Goal: Information Seeking & Learning: Learn about a topic

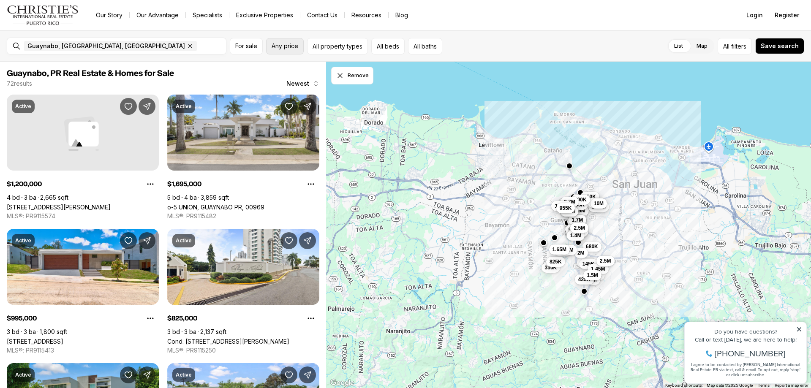
click at [283, 51] on button "Any price" at bounding box center [285, 46] width 38 height 16
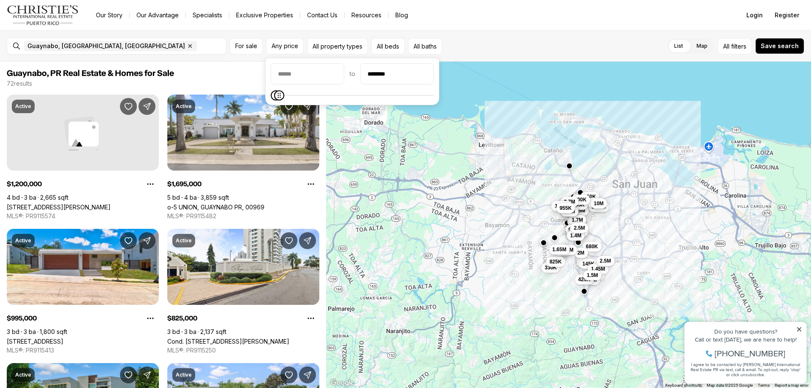
click at [276, 99] on icon "Maximum" at bounding box center [279, 95] width 7 height 7
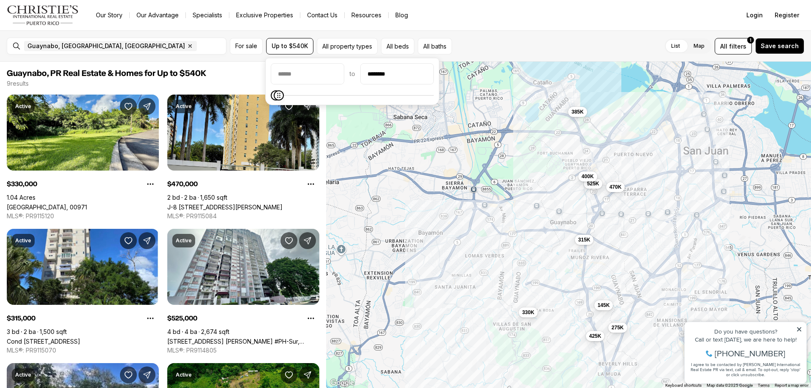
click at [275, 98] on icon "Maximum" at bounding box center [278, 95] width 7 height 7
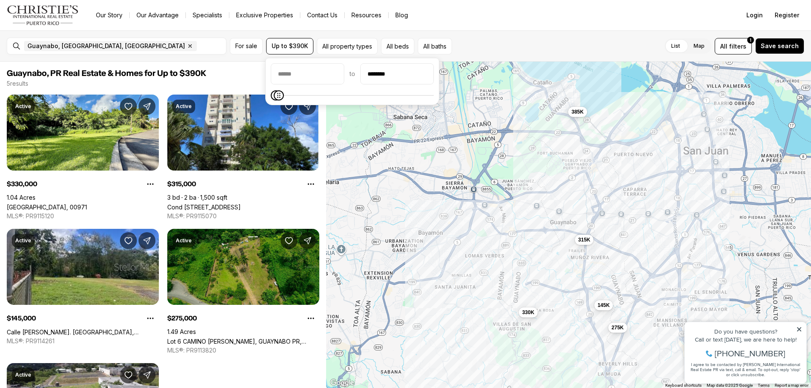
click at [279, 100] on div "to ********" at bounding box center [352, 81] width 174 height 47
click at [272, 99] on span "Maximum" at bounding box center [277, 95] width 10 height 10
click at [378, 72] on input "********" at bounding box center [397, 74] width 73 height 20
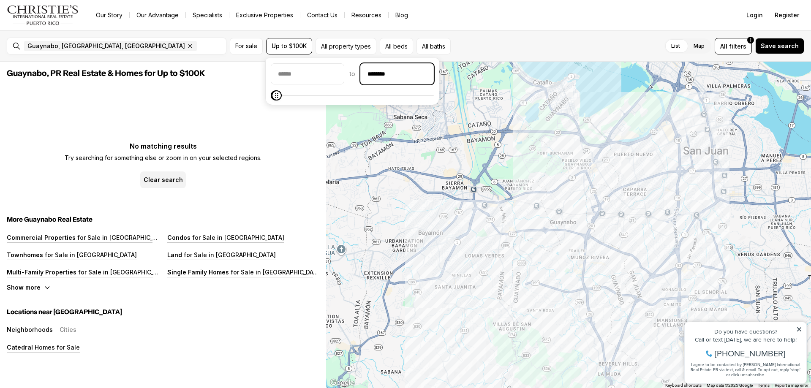
drag, startPoint x: 397, startPoint y: 73, endPoint x: 350, endPoint y: 75, distance: 46.5
click at [350, 76] on div "to ********" at bounding box center [352, 73] width 163 height 21
type input "********"
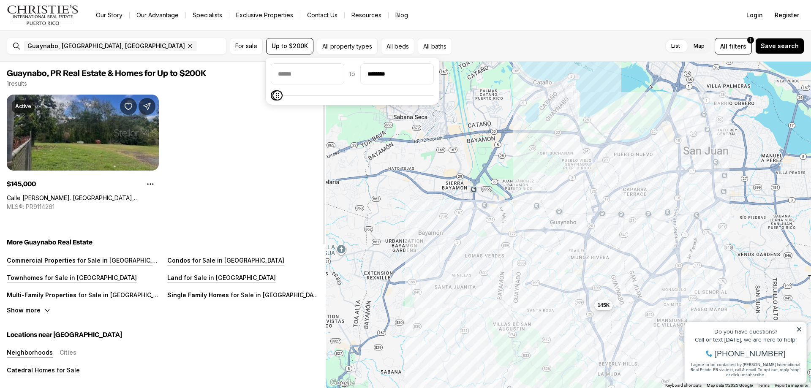
click at [119, 194] on link "Calle Juan Ramos BO. GUARAGUAO, GUAYNABO PR, 00969" at bounding box center [83, 197] width 152 height 7
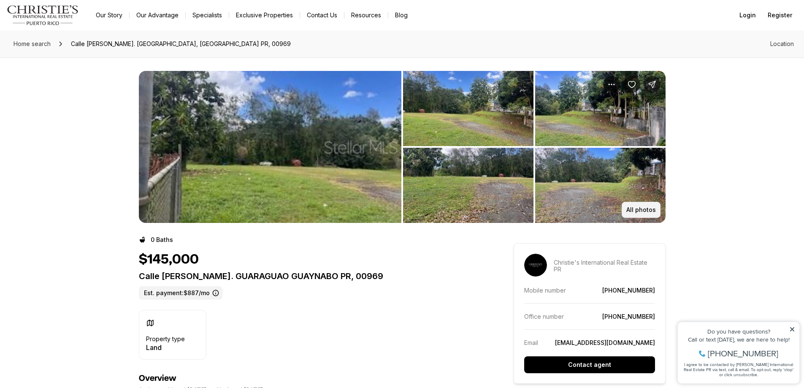
click at [638, 209] on p "All photos" at bounding box center [642, 209] width 30 height 7
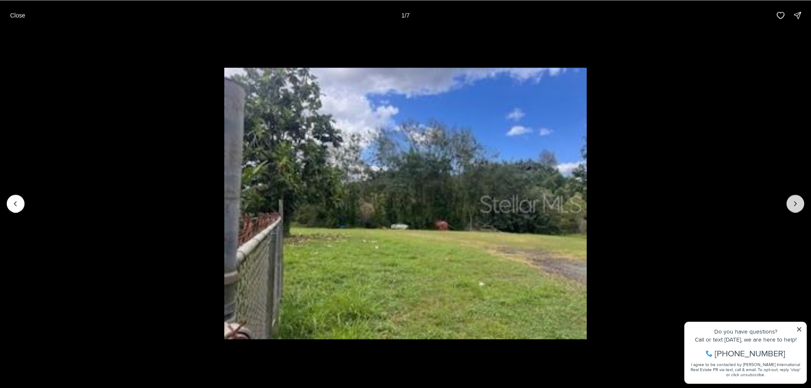
click at [793, 203] on icon "Next slide" at bounding box center [795, 203] width 8 height 8
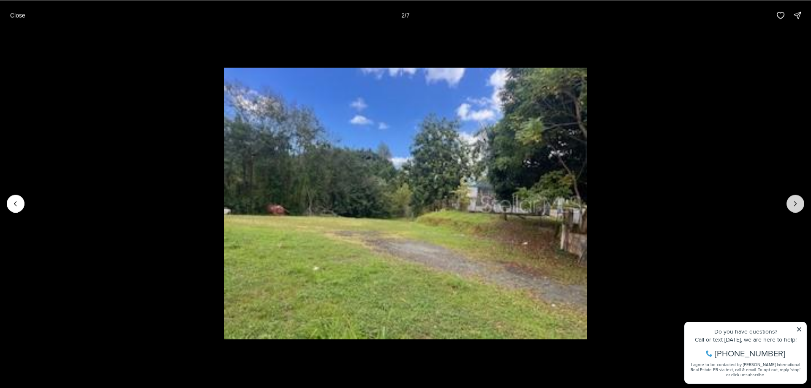
click at [793, 203] on icon "Next slide" at bounding box center [795, 203] width 8 height 8
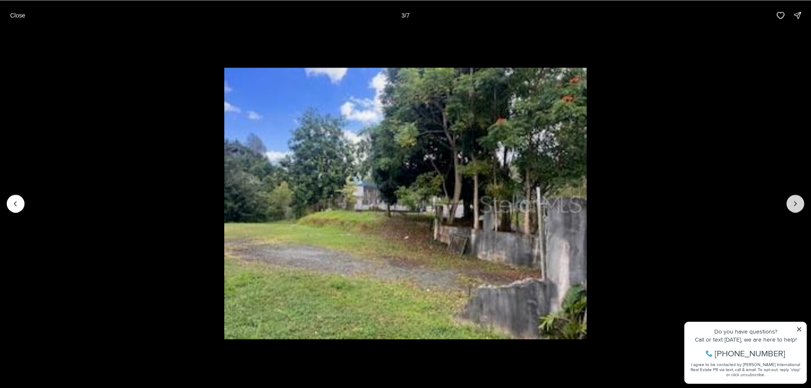
click at [793, 203] on icon "Next slide" at bounding box center [795, 203] width 8 height 8
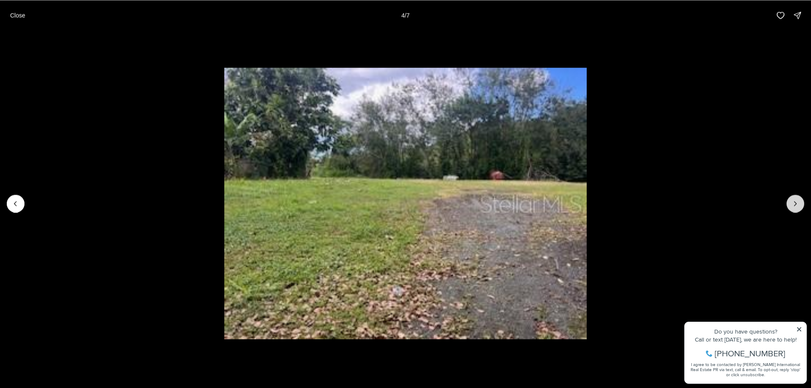
click at [793, 203] on icon "Next slide" at bounding box center [795, 203] width 8 height 8
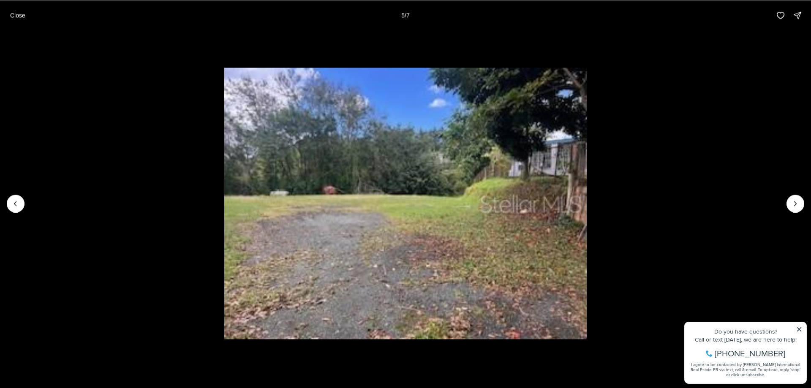
click at [12, 17] on p "Close" at bounding box center [17, 15] width 15 height 7
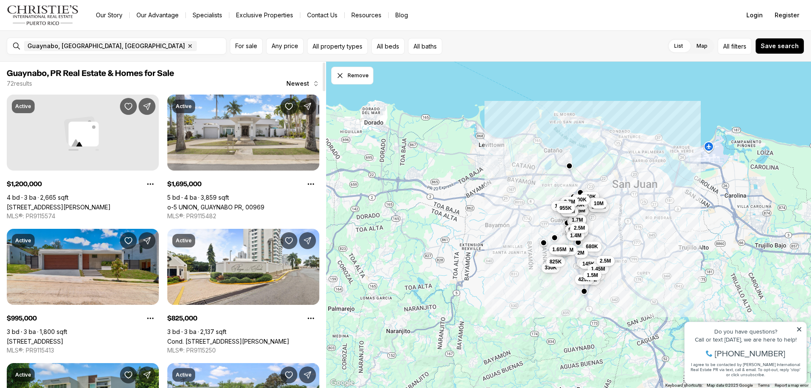
click at [63, 338] on link "St. 1 MONTEAZUL, GUAYNABO PR, 00969" at bounding box center [35, 341] width 57 height 7
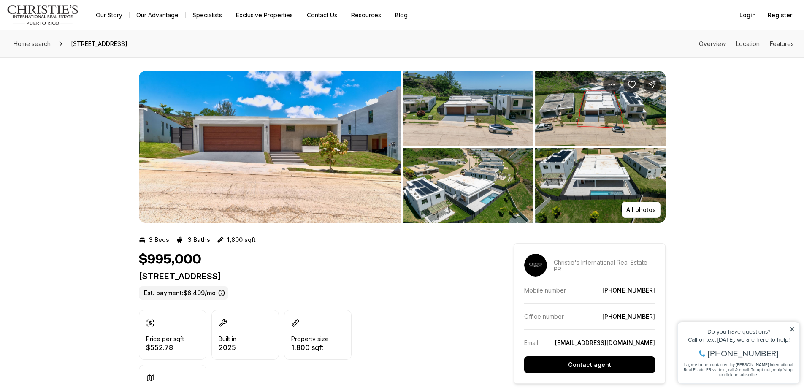
click at [447, 122] on img "View image gallery" at bounding box center [468, 108] width 130 height 75
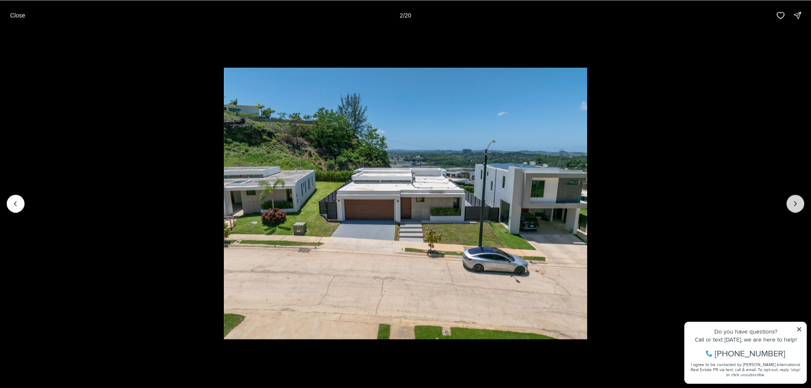
click at [793, 203] on icon "Next slide" at bounding box center [795, 203] width 8 height 8
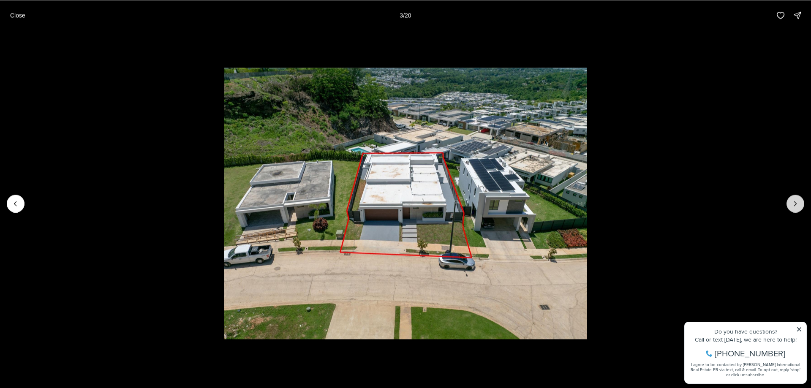
click at [793, 203] on icon "Next slide" at bounding box center [795, 203] width 8 height 8
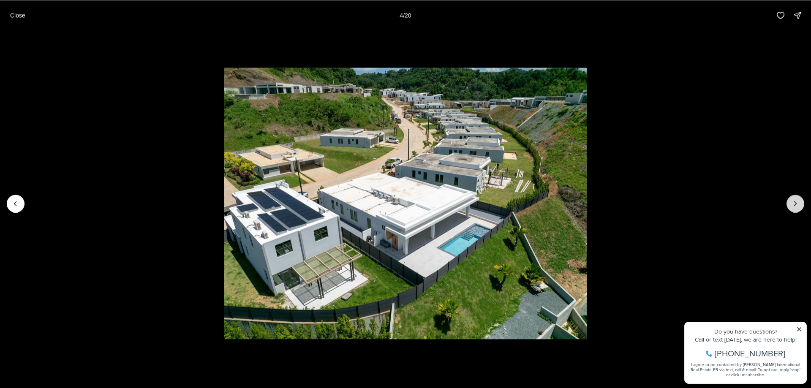
click at [790, 209] on button "Next slide" at bounding box center [795, 204] width 18 height 18
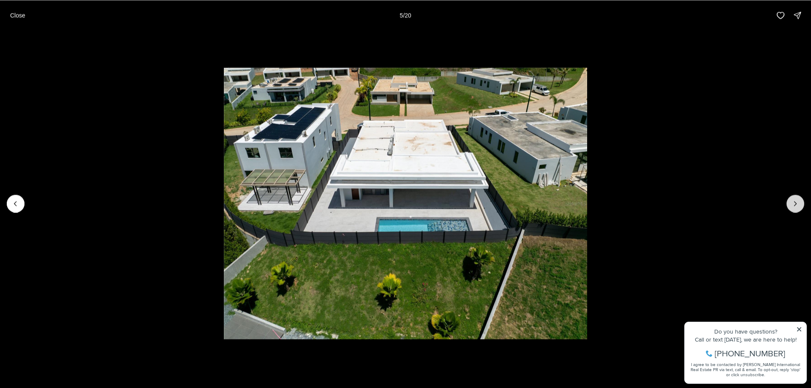
click at [790, 209] on button "Next slide" at bounding box center [795, 204] width 18 height 18
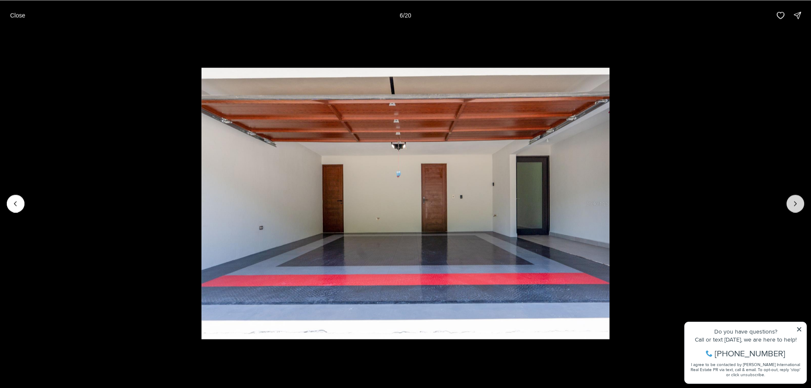
click at [791, 209] on button "Next slide" at bounding box center [795, 204] width 18 height 18
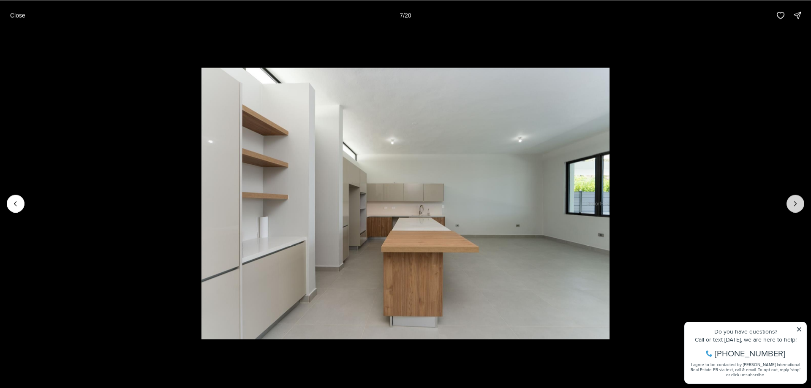
click at [798, 201] on icon "Next slide" at bounding box center [795, 203] width 8 height 8
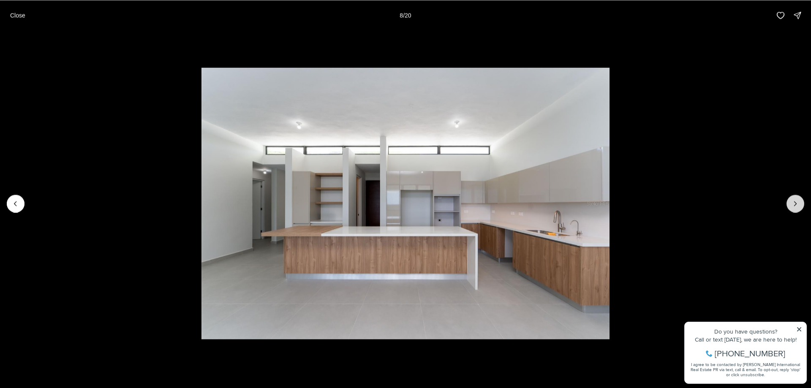
click at [798, 201] on icon "Next slide" at bounding box center [795, 203] width 8 height 8
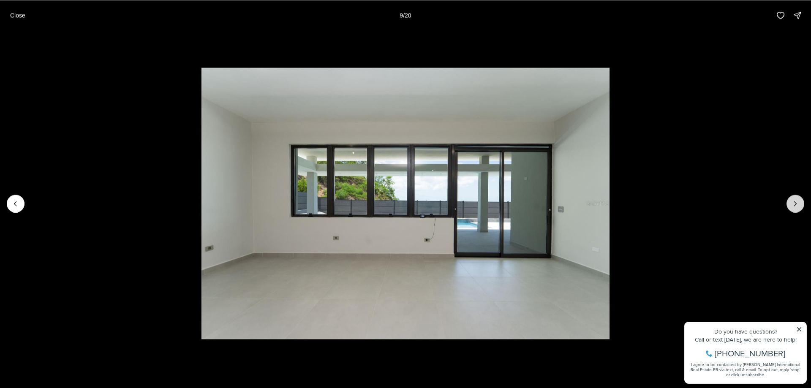
click at [797, 201] on icon "Next slide" at bounding box center [795, 203] width 8 height 8
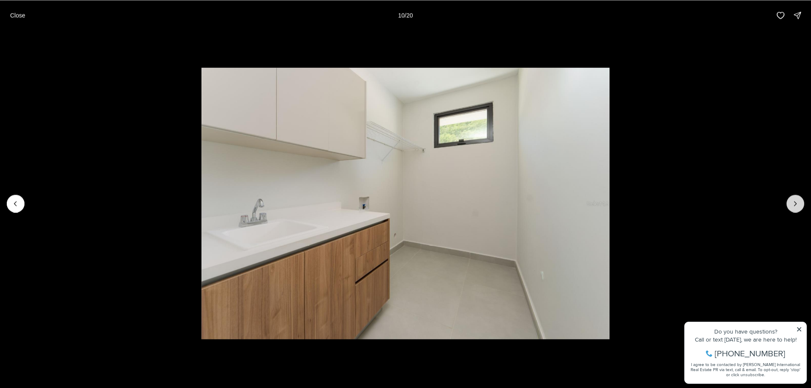
click at [797, 201] on icon "Next slide" at bounding box center [795, 203] width 8 height 8
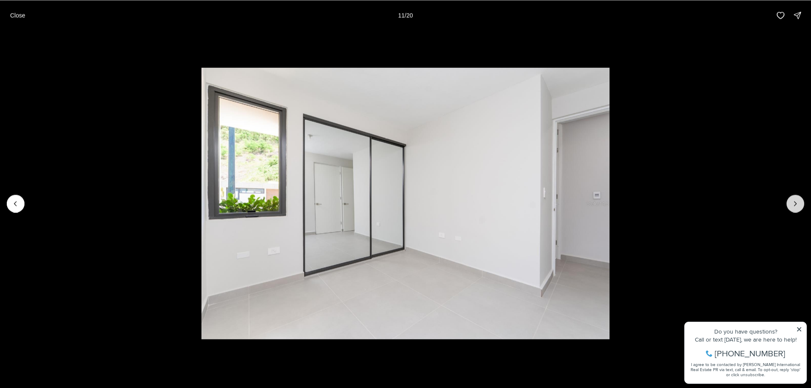
click at [797, 201] on icon "Next slide" at bounding box center [795, 203] width 8 height 8
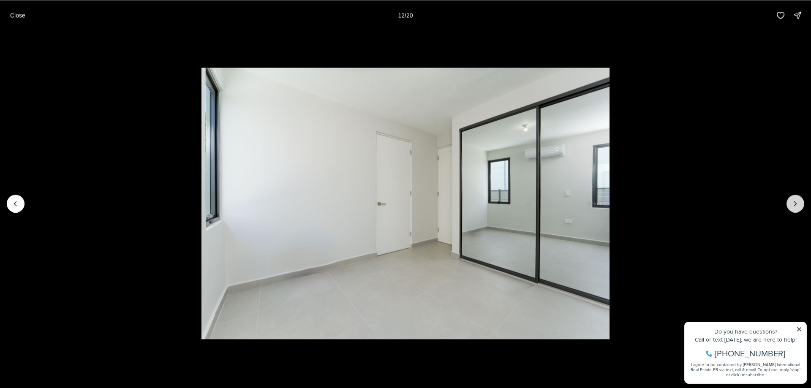
click at [797, 201] on icon "Next slide" at bounding box center [795, 203] width 8 height 8
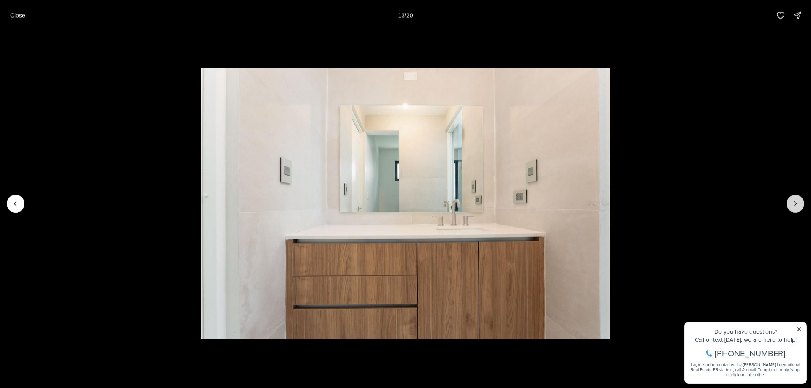
click at [797, 201] on icon "Next slide" at bounding box center [795, 203] width 8 height 8
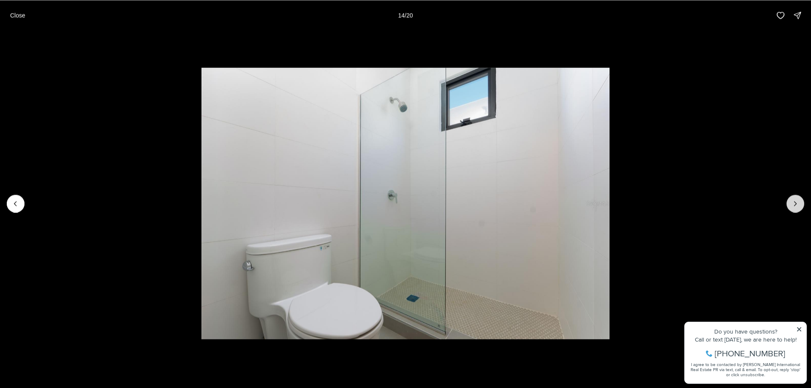
click at [797, 201] on icon "Next slide" at bounding box center [795, 203] width 8 height 8
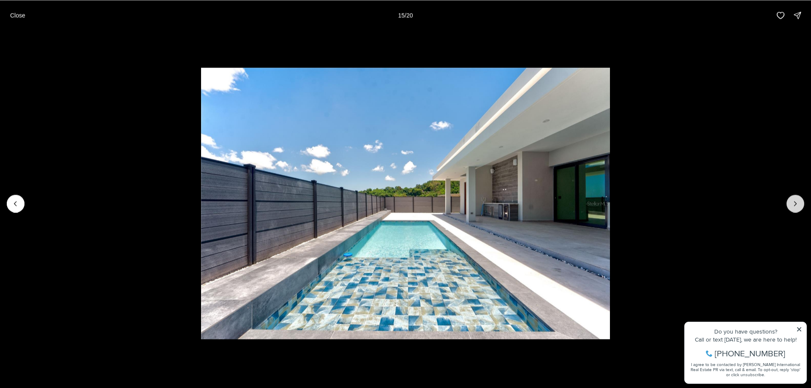
click at [797, 204] on icon "Next slide" at bounding box center [795, 203] width 8 height 8
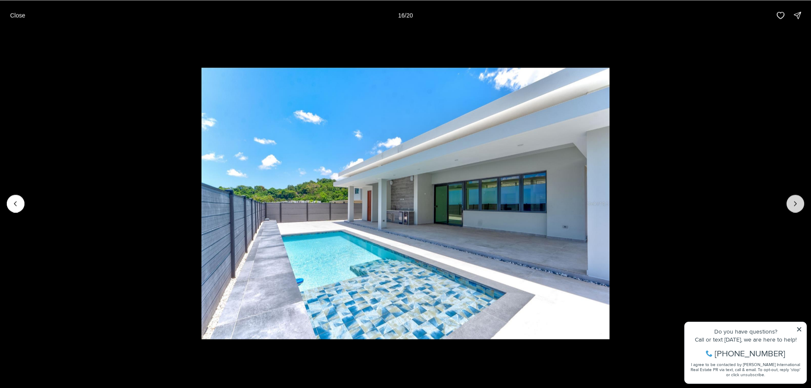
click at [797, 204] on icon "Next slide" at bounding box center [795, 203] width 8 height 8
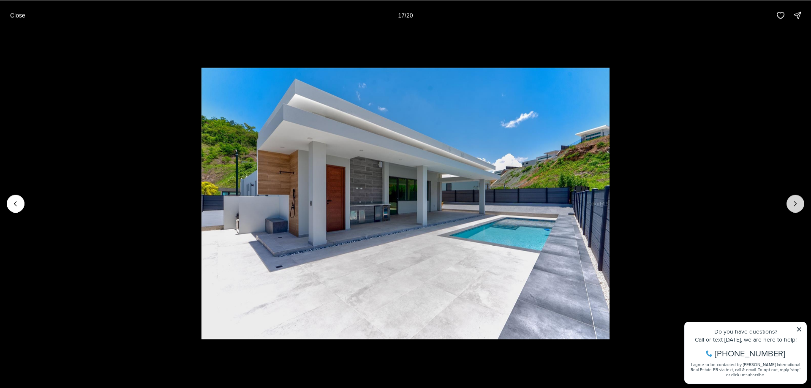
click at [794, 206] on icon "Next slide" at bounding box center [795, 203] width 8 height 8
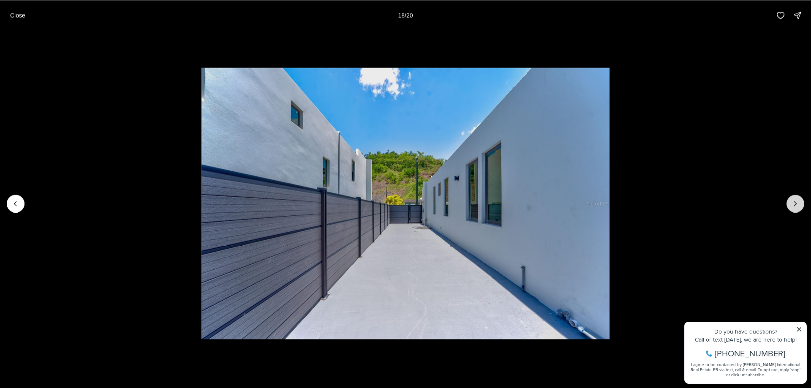
click at [790, 206] on button "Next slide" at bounding box center [795, 204] width 18 height 18
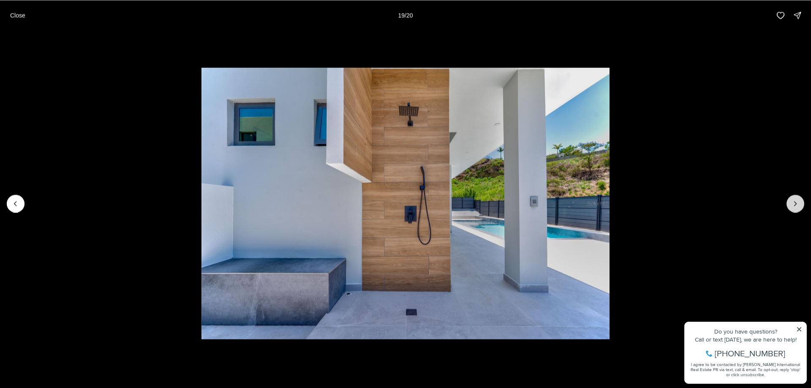
click at [791, 204] on icon "Next slide" at bounding box center [795, 203] width 8 height 8
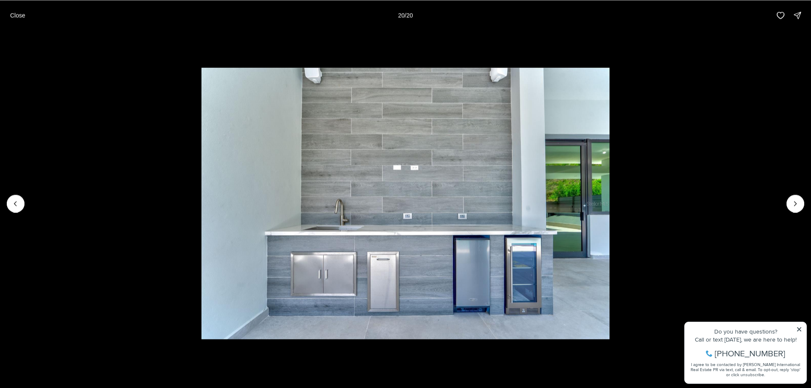
click at [790, 205] on div at bounding box center [795, 204] width 18 height 18
click at [793, 204] on div at bounding box center [795, 204] width 18 height 18
click at [17, 17] on p "Close" at bounding box center [17, 15] width 15 height 7
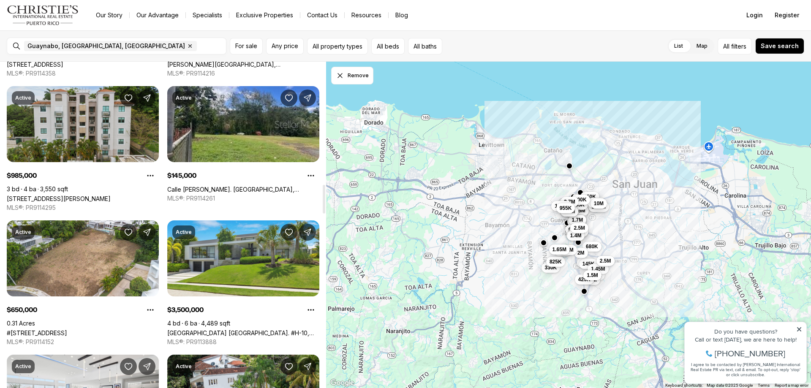
scroll to position [1393, 0]
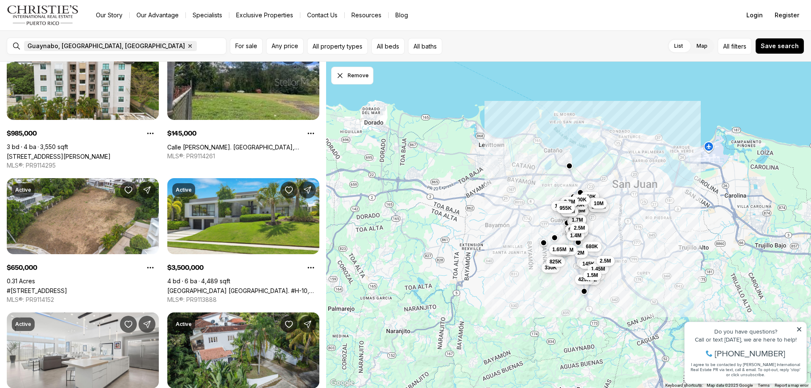
click at [187, 46] on icon "button" at bounding box center [190, 46] width 7 height 7
click at [79, 46] on input "text" at bounding box center [123, 46] width 198 height 8
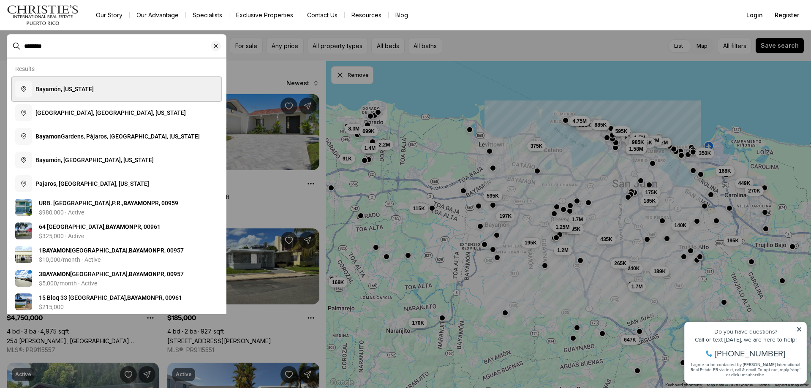
click at [81, 92] on span "Bayamón, Puerto Rico" at bounding box center [64, 89] width 58 height 7
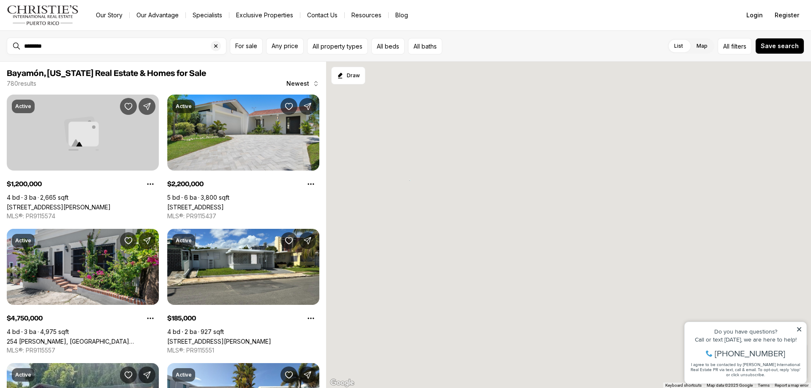
type input "**********"
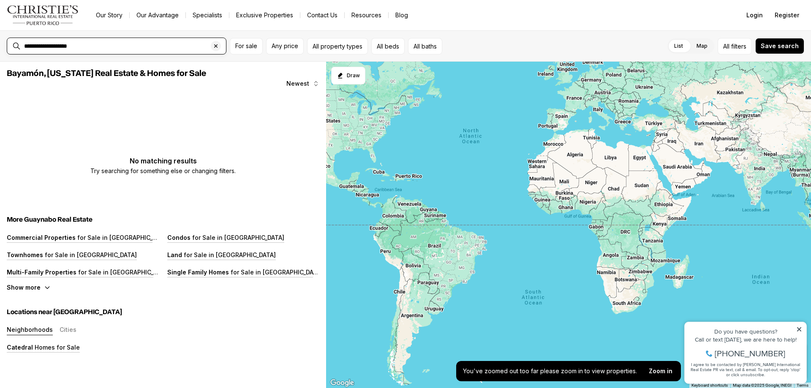
click at [90, 45] on input "**********" at bounding box center [123, 46] width 198 height 8
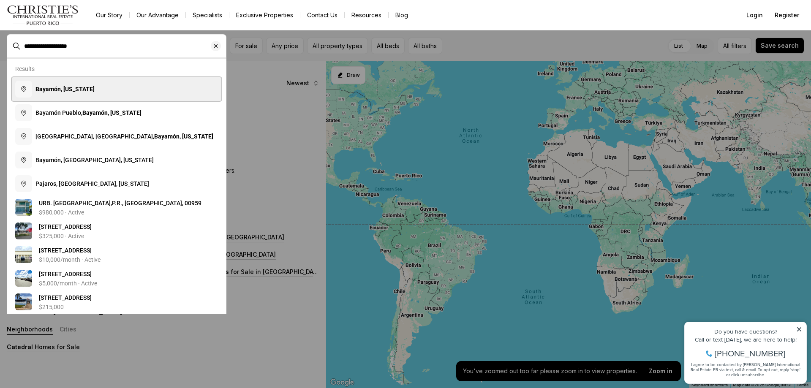
click at [75, 88] on b "Bayamón, Puerto Rico" at bounding box center [64, 89] width 59 height 7
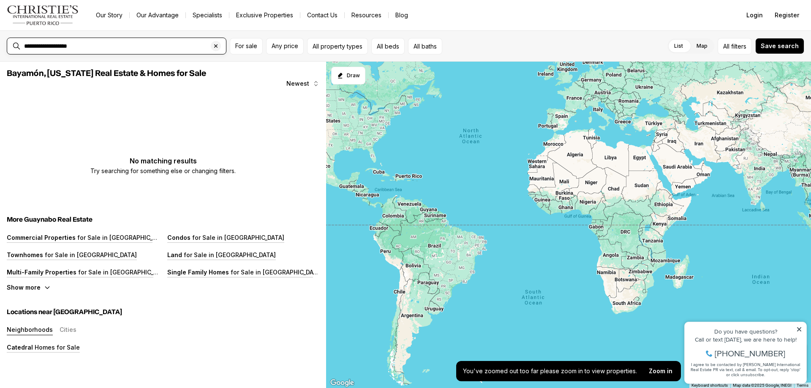
click at [100, 46] on input "**********" at bounding box center [123, 46] width 198 height 8
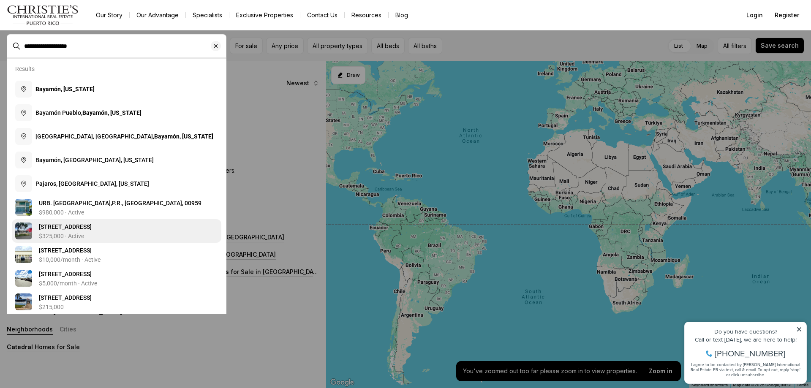
click at [92, 234] on div "$325,000 · Active" at bounding box center [128, 236] width 179 height 7
